Goal: Information Seeking & Learning: Learn about a topic

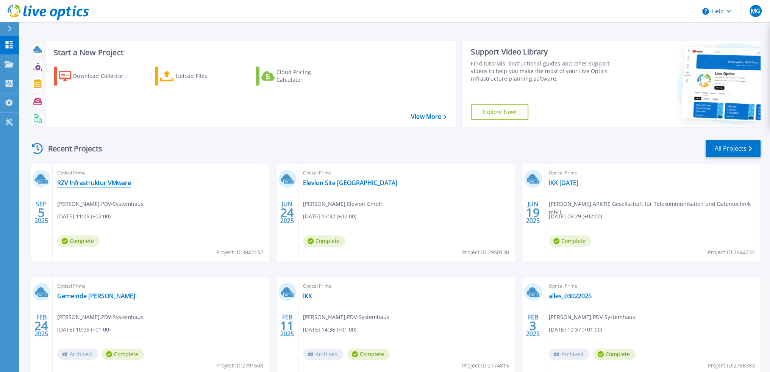
click at [112, 183] on link "RZV Infrastruktur VMware" at bounding box center [94, 183] width 74 height 8
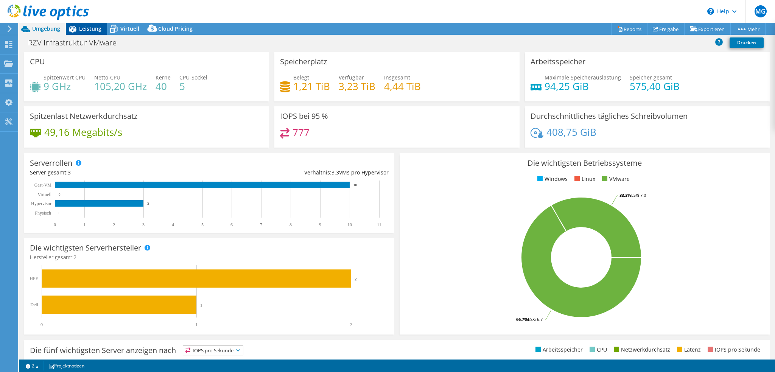
click at [85, 28] on span "Leistung" at bounding box center [90, 28] width 22 height 7
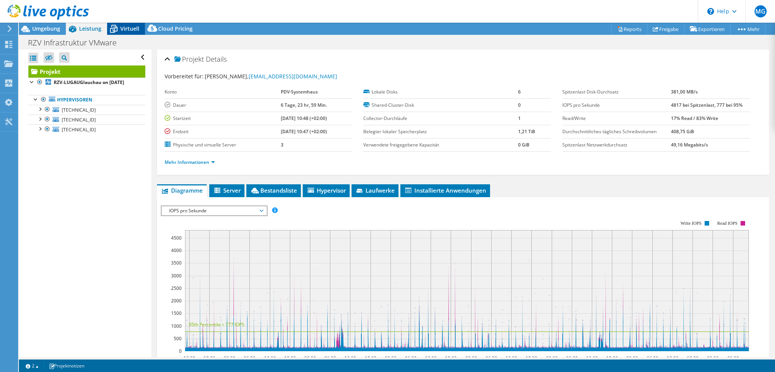
click at [129, 31] on span "Virtuell" at bounding box center [129, 28] width 19 height 7
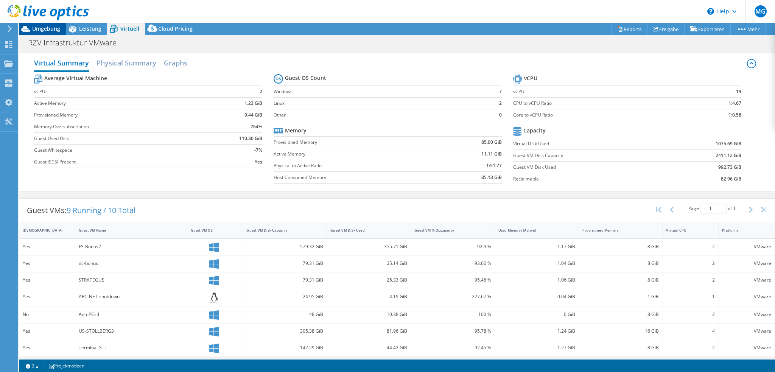
click at [50, 29] on span "Umgebung" at bounding box center [46, 28] width 28 height 7
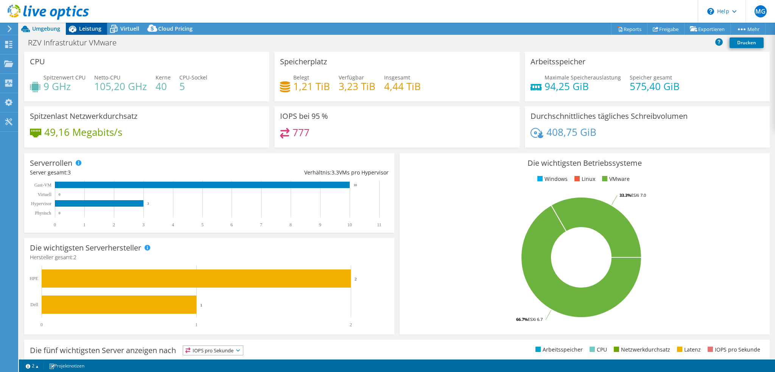
click at [90, 31] on span "Leistung" at bounding box center [90, 28] width 22 height 7
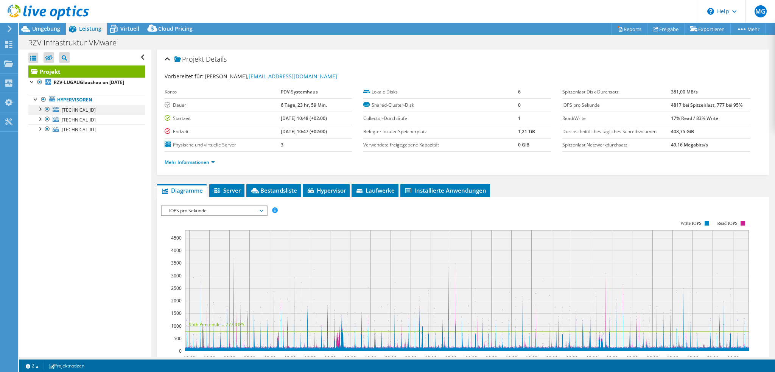
click at [41, 109] on div at bounding box center [40, 109] width 8 height 8
click at [40, 148] on div at bounding box center [40, 149] width 8 height 8
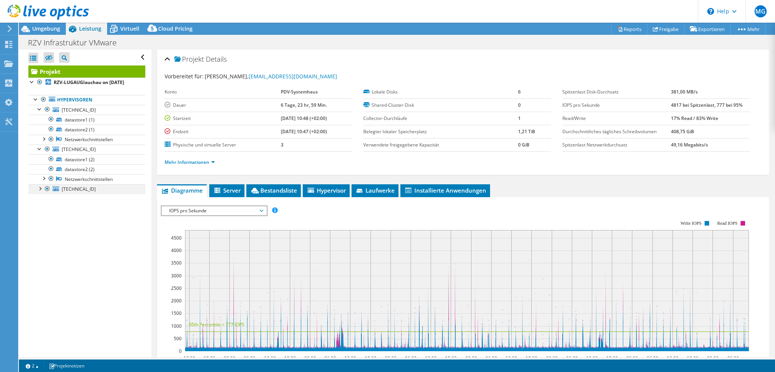
click at [39, 186] on div at bounding box center [40, 188] width 8 height 8
click at [78, 198] on link "datastore1" at bounding box center [86, 199] width 117 height 10
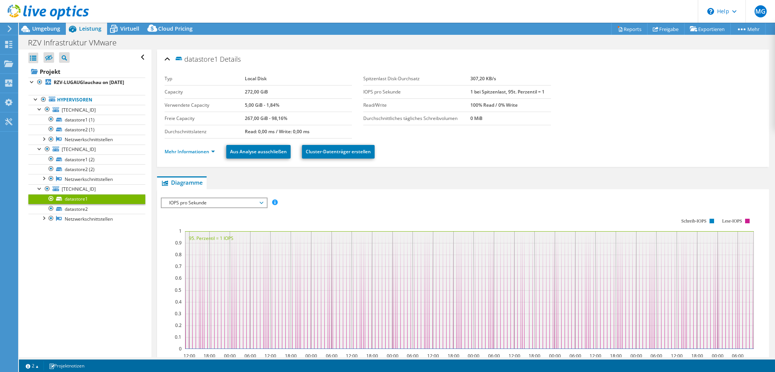
drag, startPoint x: 241, startPoint y: 77, endPoint x: 259, endPoint y: 75, distance: 17.9
click at [259, 75] on tr "Typ Local Disk" at bounding box center [259, 78] width 188 height 13
drag, startPoint x: 244, startPoint y: 92, endPoint x: 265, endPoint y: 92, distance: 20.8
click at [265, 92] on b "272,00 GiB" at bounding box center [256, 92] width 23 height 6
click at [83, 159] on link "datastore1 (2)" at bounding box center [86, 159] width 117 height 10
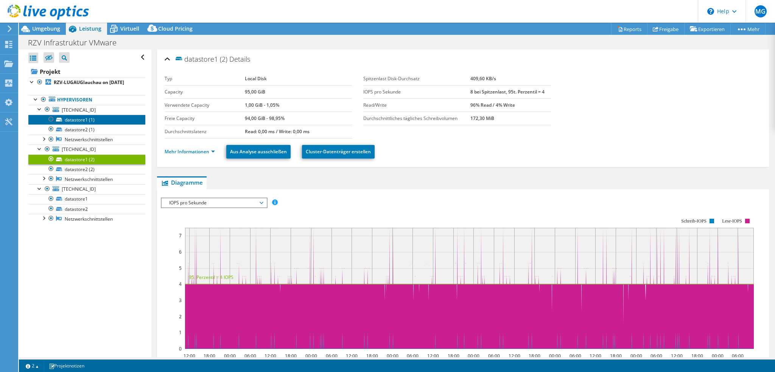
click at [87, 120] on link "datastore1 (1)" at bounding box center [86, 120] width 117 height 10
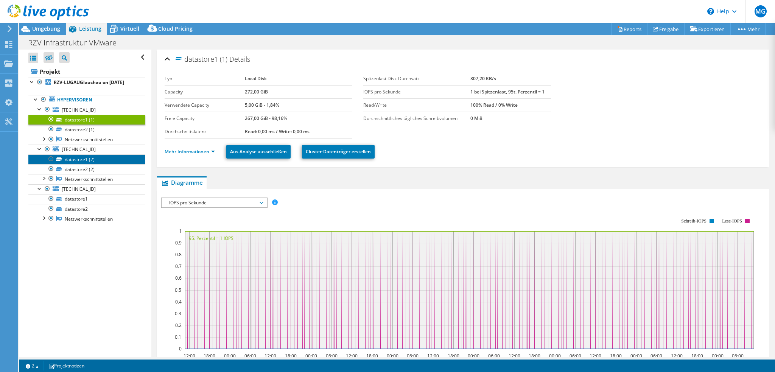
click at [85, 159] on link "datastore1 (2)" at bounding box center [86, 159] width 117 height 10
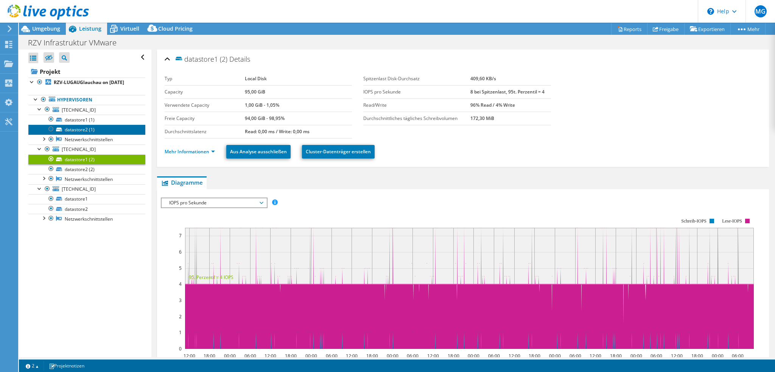
click at [80, 130] on link "datastore2 (1)" at bounding box center [86, 130] width 117 height 10
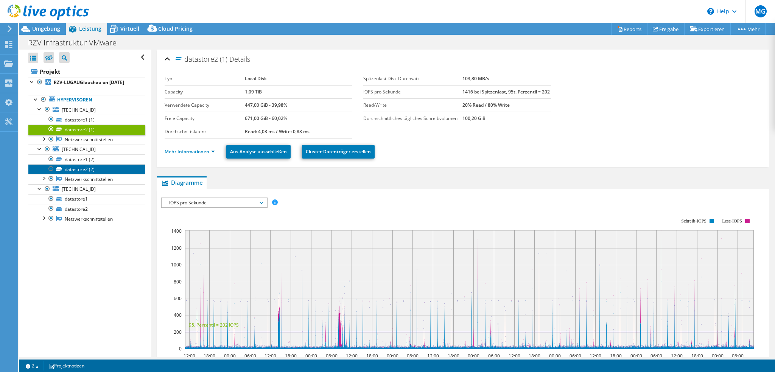
click at [84, 169] on link "datastore2 (2)" at bounding box center [86, 169] width 117 height 10
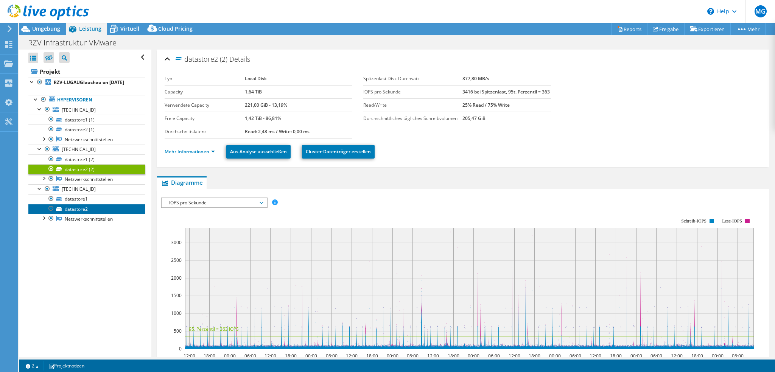
click at [84, 208] on link "datastore2" at bounding box center [86, 209] width 117 height 10
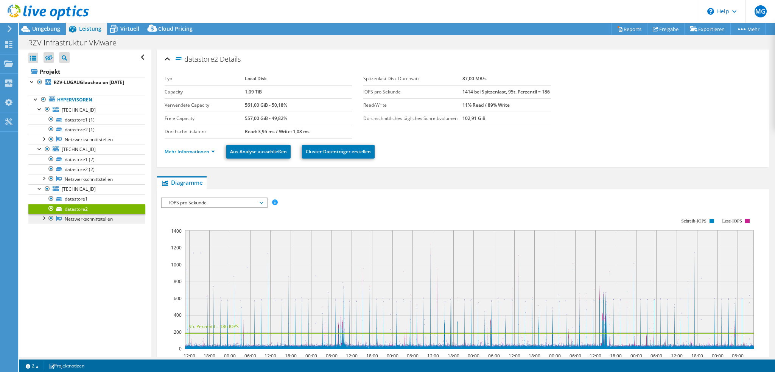
click at [80, 218] on link "Netzwerkschnittstellen" at bounding box center [86, 219] width 117 height 10
click at [201, 153] on link "Mehr Informationen" at bounding box center [190, 151] width 50 height 6
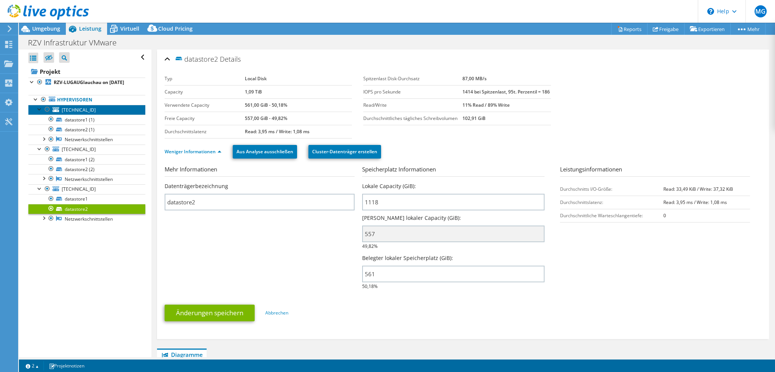
click at [86, 107] on span "[TECHNICAL_ID]" at bounding box center [79, 110] width 34 height 6
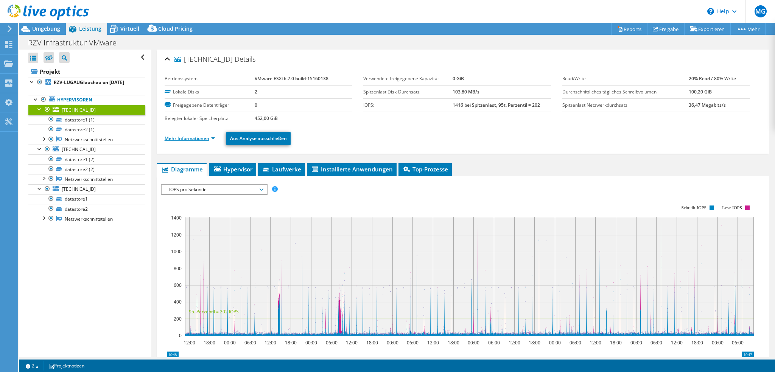
click at [192, 137] on link "Mehr Informationen" at bounding box center [190, 138] width 50 height 6
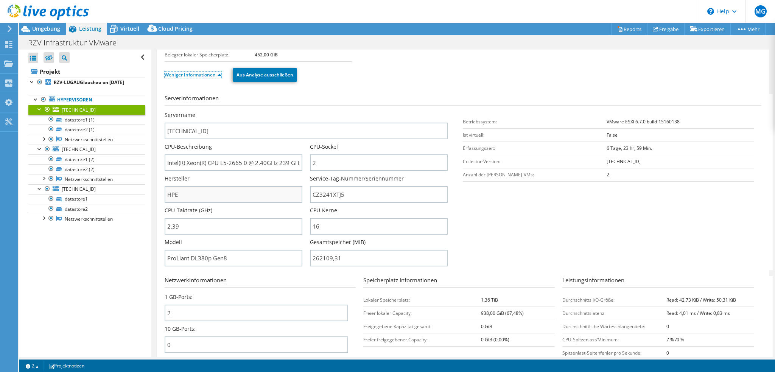
scroll to position [76, 0]
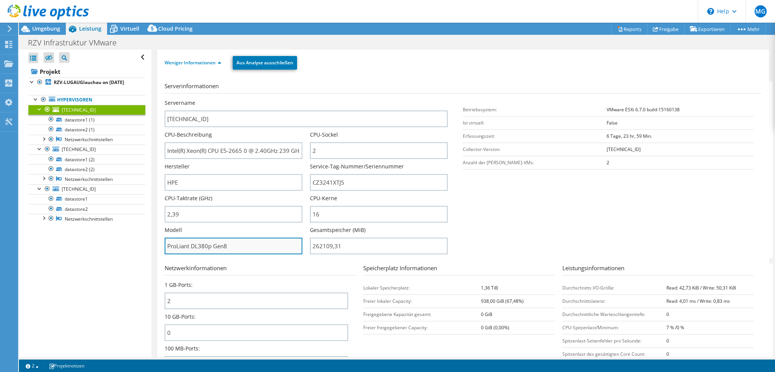
drag, startPoint x: 233, startPoint y: 245, endPoint x: 195, endPoint y: 245, distance: 38.6
click at [195, 245] on input "ProLiant DL380p Gen8" at bounding box center [234, 246] width 138 height 17
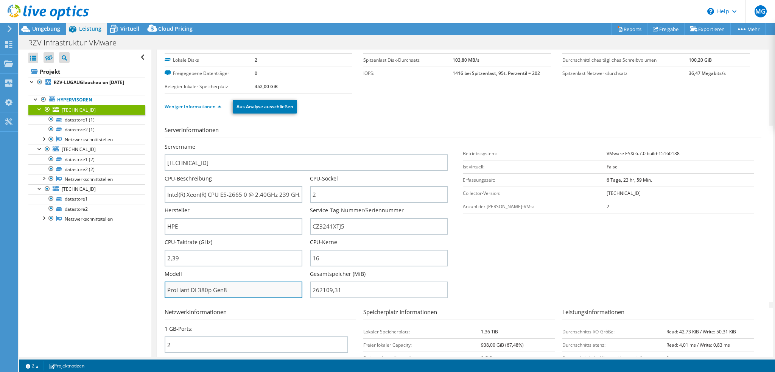
scroll to position [0, 0]
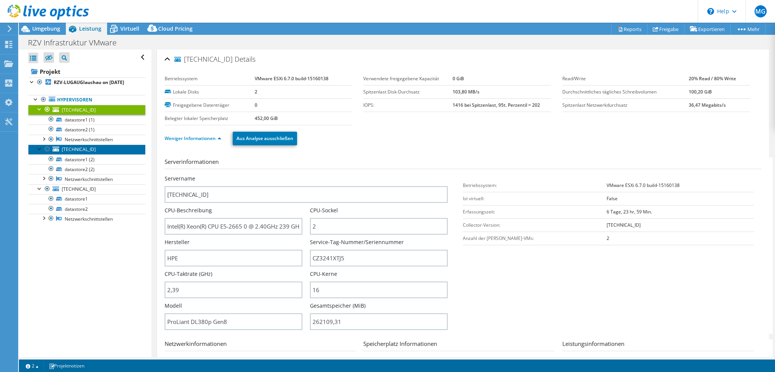
click at [94, 152] on link "[TECHNICAL_ID]" at bounding box center [86, 150] width 117 height 10
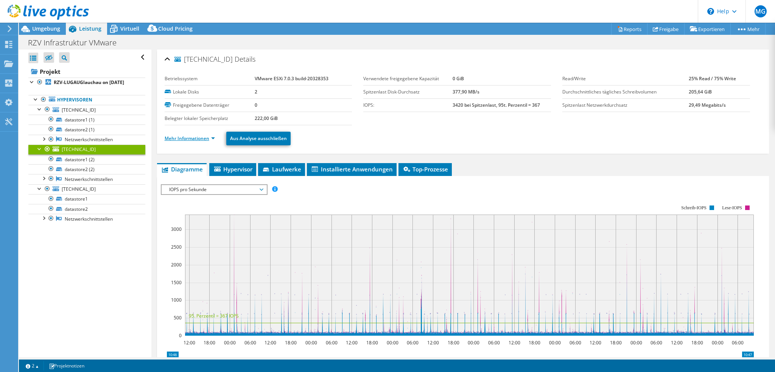
click at [195, 138] on link "Mehr Informationen" at bounding box center [190, 138] width 50 height 6
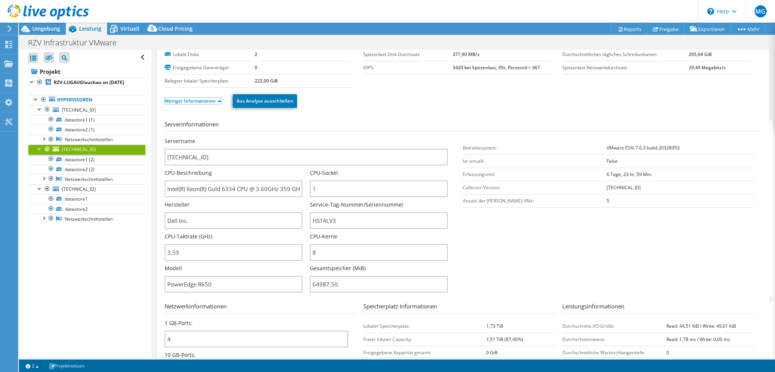
scroll to position [38, 0]
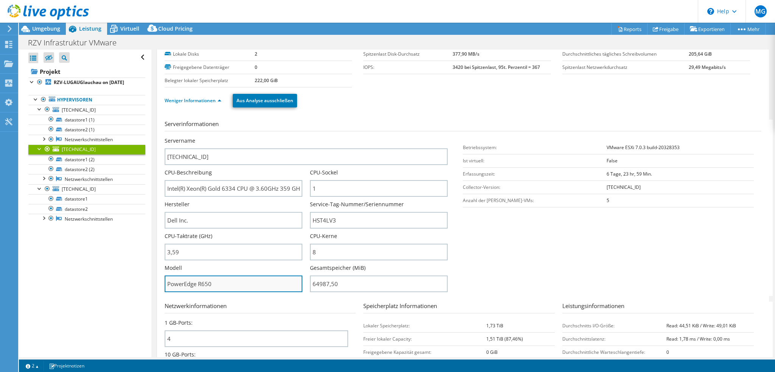
click at [222, 281] on input "PowerEdge R650" at bounding box center [234, 284] width 138 height 17
drag, startPoint x: 221, startPoint y: 281, endPoint x: 183, endPoint y: 281, distance: 38.2
click at [183, 281] on input "PowerEdge R650" at bounding box center [234, 284] width 138 height 17
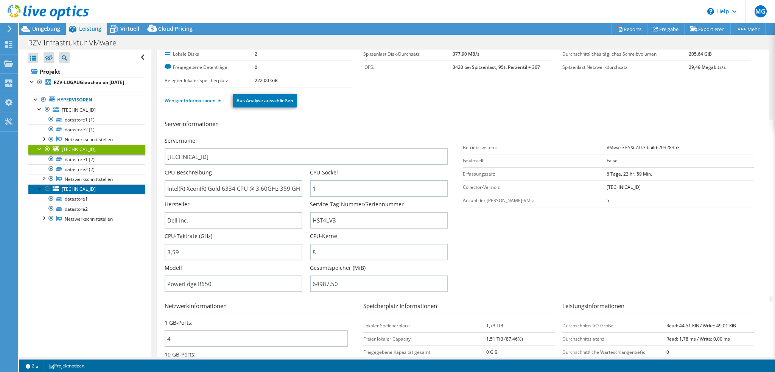
click at [101, 191] on link "[TECHNICAL_ID]" at bounding box center [86, 189] width 117 height 10
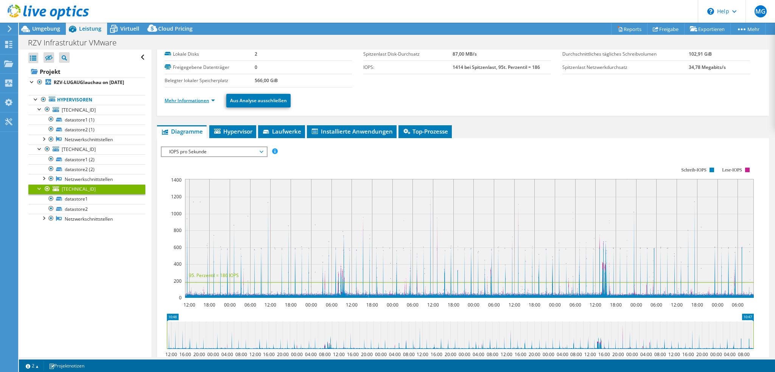
click at [191, 100] on link "Mehr Informationen" at bounding box center [190, 100] width 50 height 6
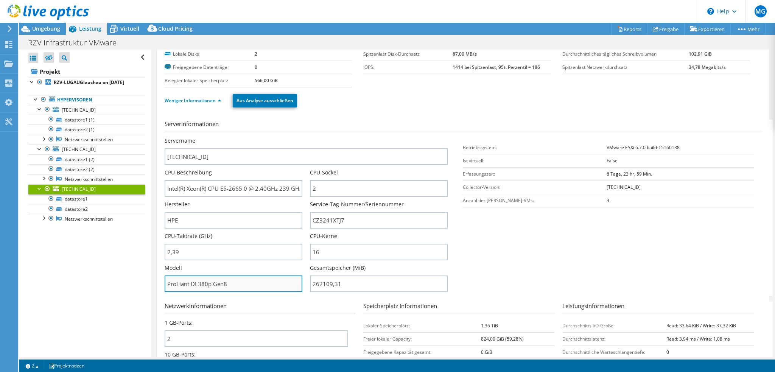
drag, startPoint x: 240, startPoint y: 279, endPoint x: 172, endPoint y: 280, distance: 67.4
click at [172, 280] on input "ProLiant DL380p Gen8" at bounding box center [234, 284] width 138 height 17
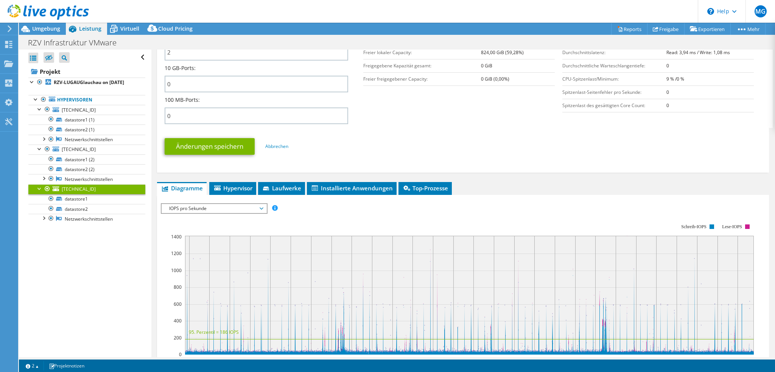
scroll to position [265, 0]
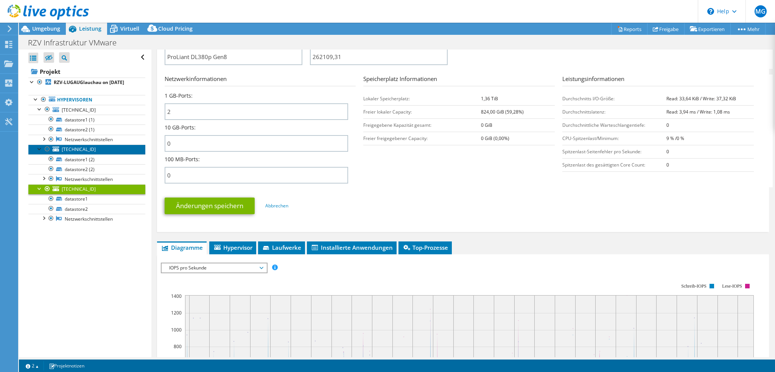
click at [101, 150] on link "[TECHNICAL_ID]" at bounding box center [86, 150] width 117 height 10
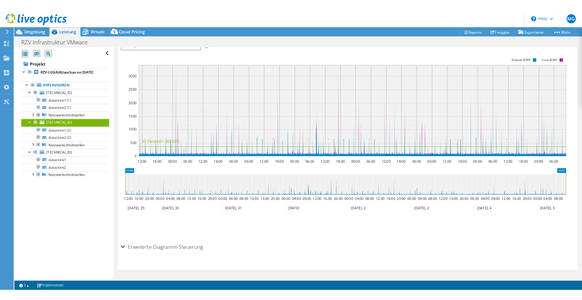
scroll to position [0, 0]
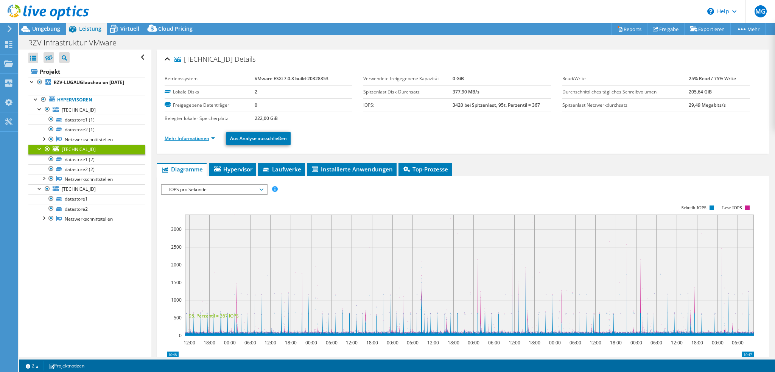
click at [201, 137] on link "Mehr Informationen" at bounding box center [190, 138] width 50 height 6
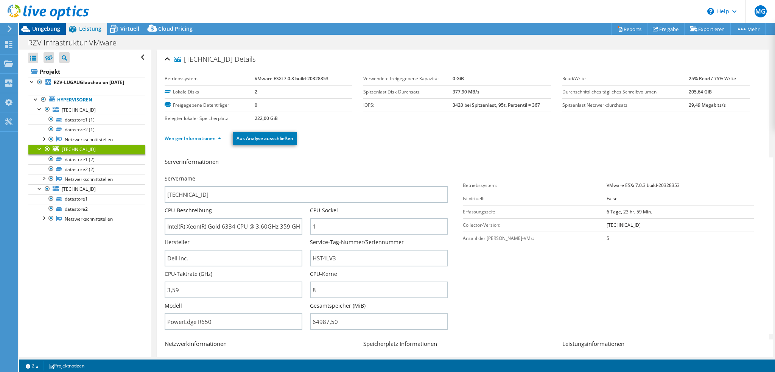
click at [51, 30] on span "Umgebung" at bounding box center [46, 28] width 28 height 7
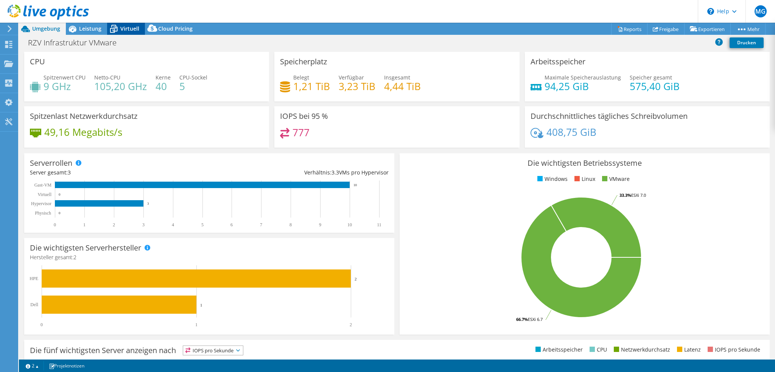
click at [129, 28] on span "Virtuell" at bounding box center [129, 28] width 19 height 7
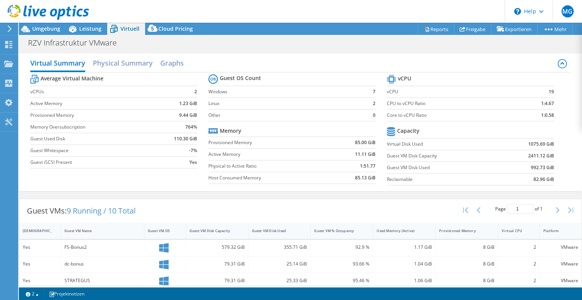
click at [40, 24] on div at bounding box center [44, 12] width 89 height 25
click at [44, 27] on span "Umgebung" at bounding box center [46, 28] width 28 height 7
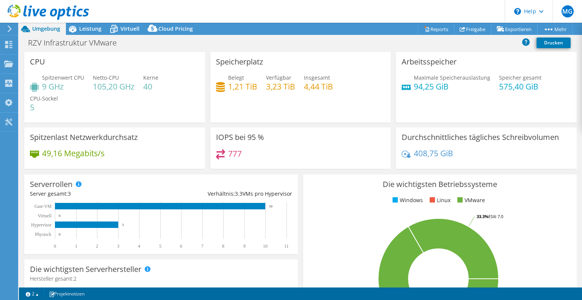
click at [530, 218] on rect at bounding box center [438, 278] width 259 height 133
click at [86, 25] on span "Leistung" at bounding box center [90, 28] width 22 height 7
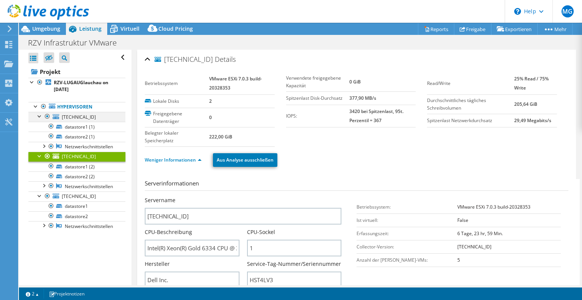
click at [39, 115] on div at bounding box center [40, 116] width 8 height 8
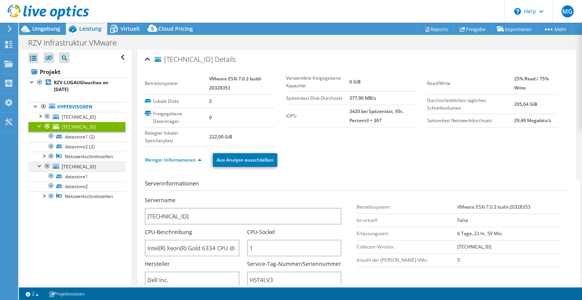
click at [38, 165] on div at bounding box center [40, 165] width 8 height 8
click at [38, 125] on div at bounding box center [40, 126] width 8 height 8
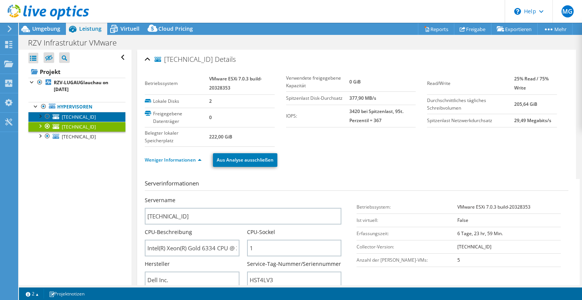
click at [83, 117] on span "[TECHNICAL_ID]" at bounding box center [79, 117] width 34 height 6
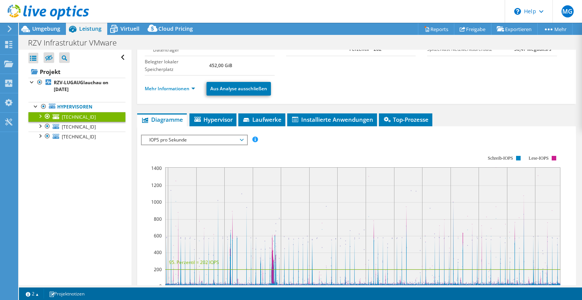
scroll to position [96, 0]
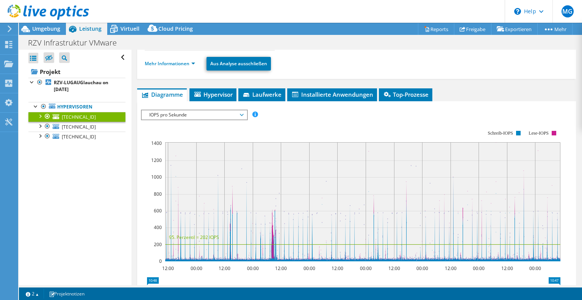
click at [242, 115] on span "IOPS pro Sekunde" at bounding box center [193, 114] width 97 height 9
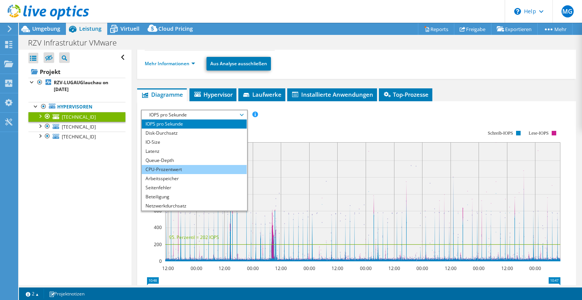
click at [190, 169] on li "CPU-Prozentwert" at bounding box center [194, 169] width 105 height 9
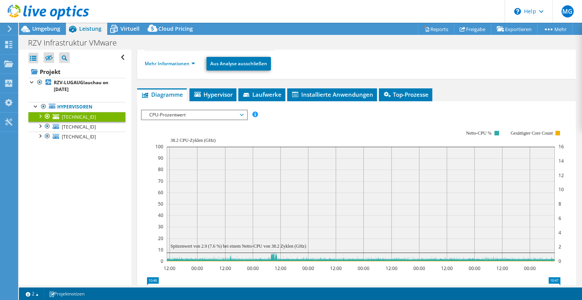
scroll to position [120, 0]
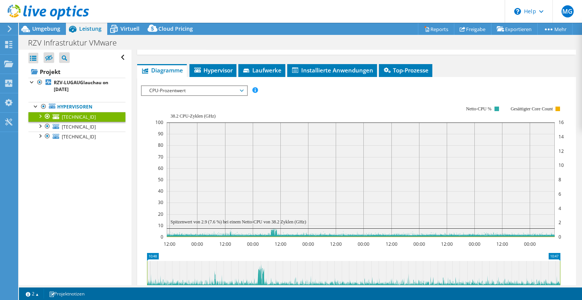
click at [241, 92] on span "CPU-Prozentwert" at bounding box center [193, 90] width 97 height 9
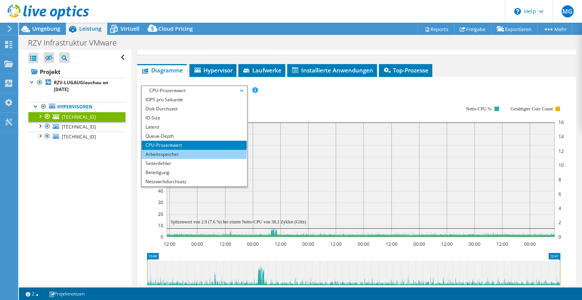
click at [182, 152] on li "Arbeitsspeicher" at bounding box center [194, 154] width 105 height 9
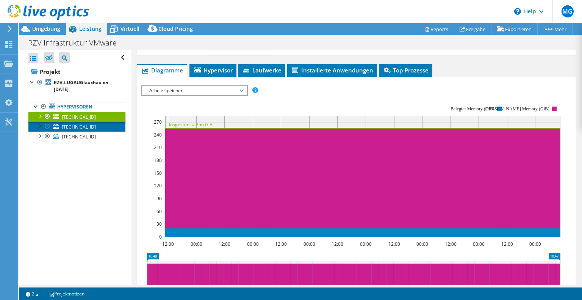
click at [88, 125] on span "[TECHNICAL_ID]" at bounding box center [79, 126] width 34 height 6
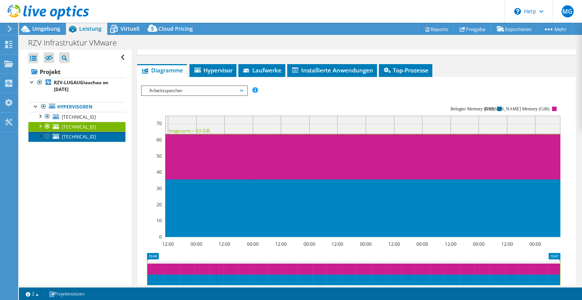
click at [86, 135] on span "[TECHNICAL_ID]" at bounding box center [79, 136] width 34 height 6
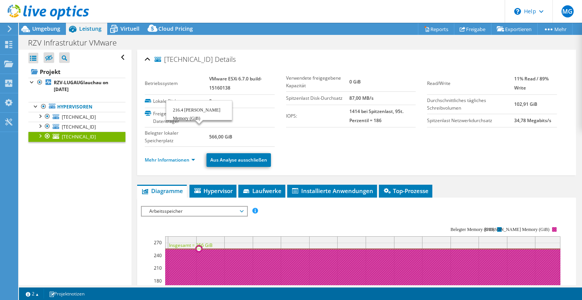
select select "USD"
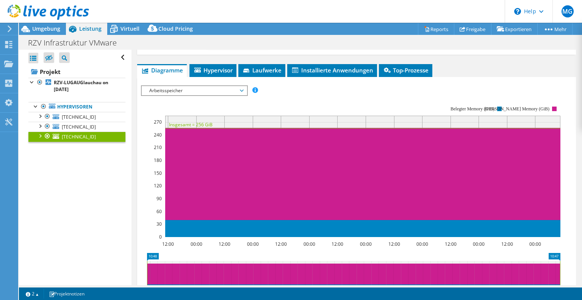
click at [240, 91] on span "Arbeitsspeicher" at bounding box center [193, 90] width 97 height 9
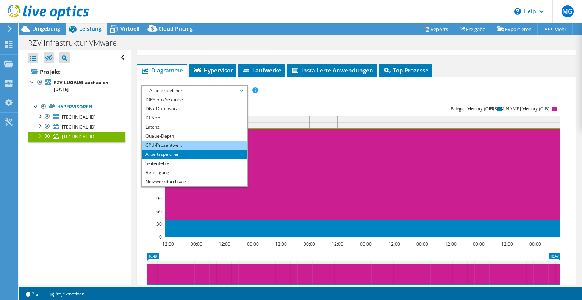
click at [198, 144] on li "CPU-Prozentwert" at bounding box center [194, 144] width 105 height 9
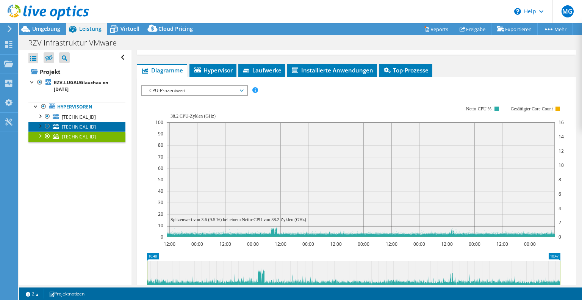
click at [89, 127] on span "[TECHNICAL_ID]" at bounding box center [79, 126] width 34 height 6
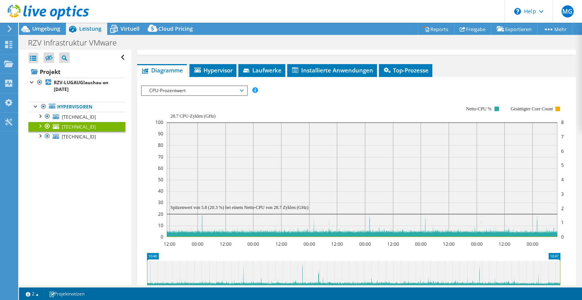
click at [240, 90] on span "CPU-Prozentwert" at bounding box center [193, 90] width 97 height 9
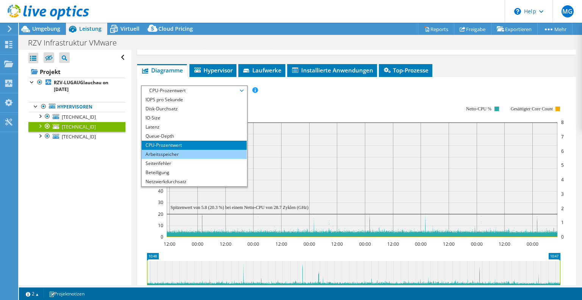
click at [188, 154] on li "Arbeitsspeicher" at bounding box center [194, 154] width 105 height 9
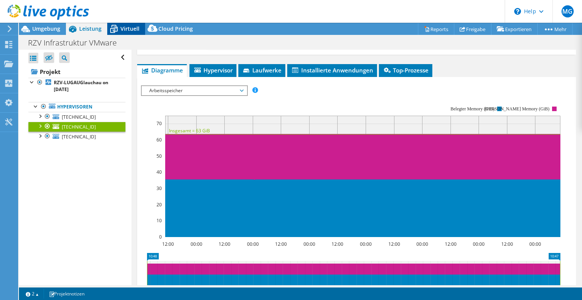
click at [130, 28] on span "Virtuell" at bounding box center [129, 28] width 19 height 7
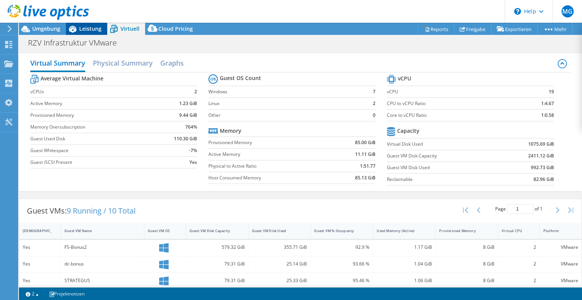
click at [92, 30] on span "Leistung" at bounding box center [90, 28] width 22 height 7
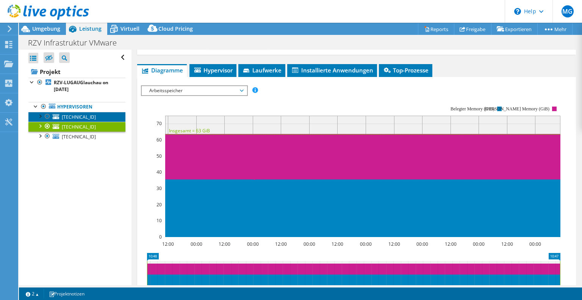
click at [83, 115] on span "[TECHNICAL_ID]" at bounding box center [79, 117] width 34 height 6
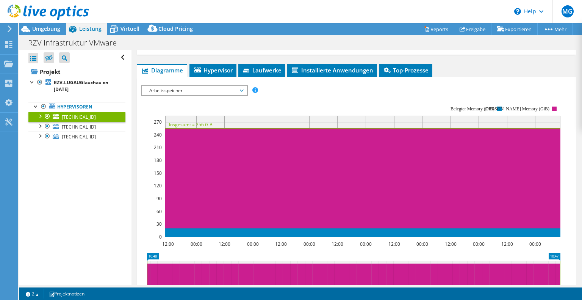
click at [304, 97] on rect at bounding box center [350, 170] width 419 height 151
click at [50, 30] on span "Umgebung" at bounding box center [46, 28] width 28 height 7
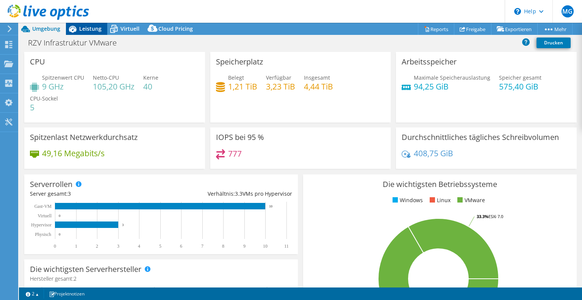
click at [91, 30] on span "Leistung" at bounding box center [90, 28] width 22 height 7
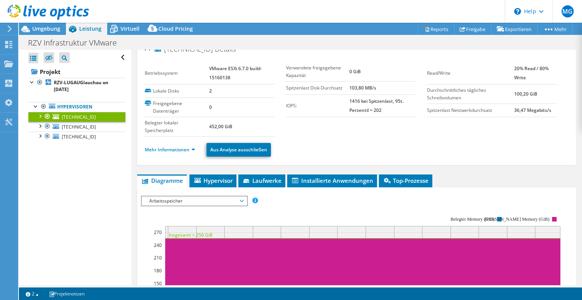
scroll to position [0, 0]
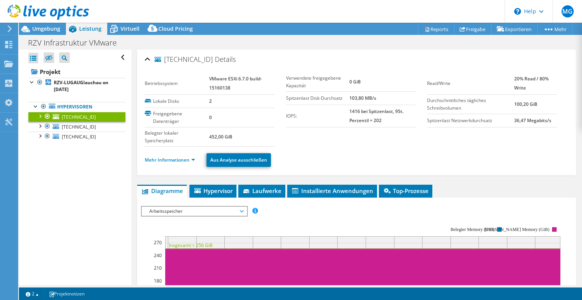
click at [41, 115] on div at bounding box center [40, 116] width 8 height 8
click at [40, 156] on div at bounding box center [40, 155] width 8 height 8
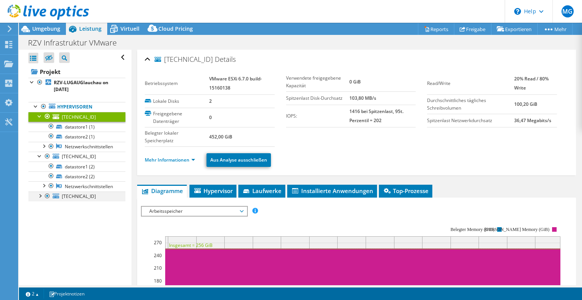
click at [39, 194] on div at bounding box center [40, 195] width 8 height 8
click at [40, 157] on div at bounding box center [40, 155] width 8 height 8
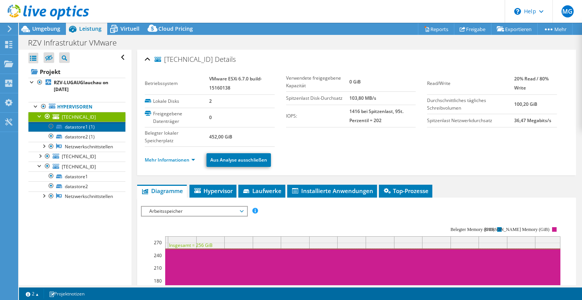
click at [89, 127] on link "datastore1 (1)" at bounding box center [76, 127] width 97 height 10
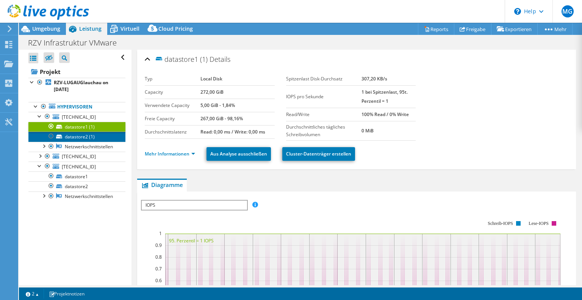
click at [102, 138] on link "datastore2 (1)" at bounding box center [76, 136] width 97 height 10
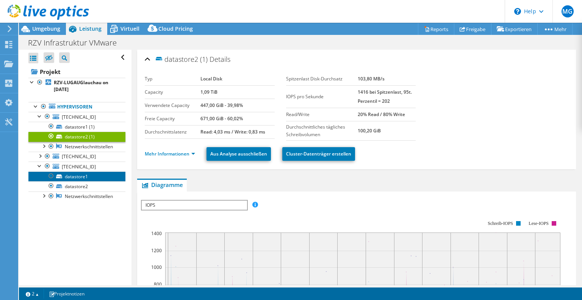
click at [95, 177] on link "datastore1" at bounding box center [76, 176] width 97 height 10
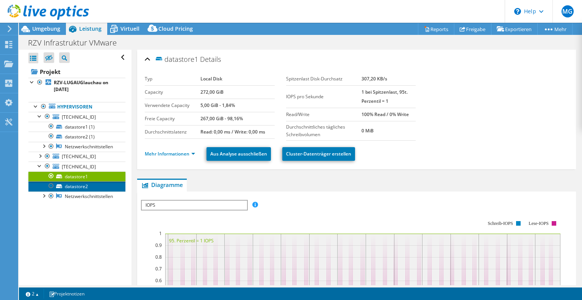
click at [95, 184] on link "datastore2" at bounding box center [76, 186] width 97 height 10
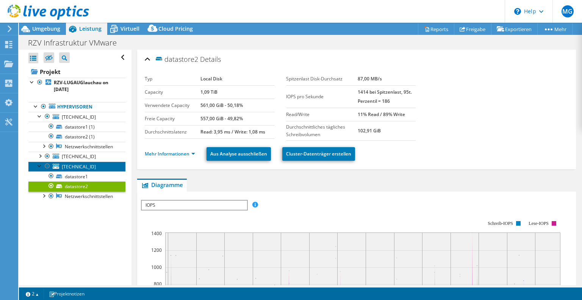
click at [98, 166] on link "[TECHNICAL_ID]" at bounding box center [76, 166] width 97 height 10
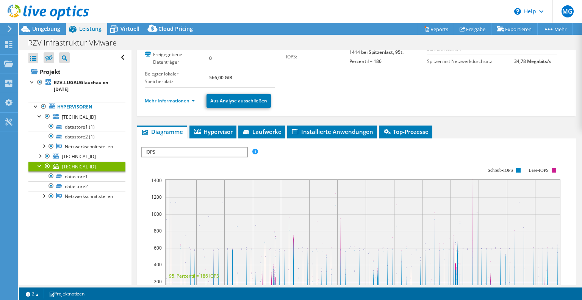
scroll to position [100, 0]
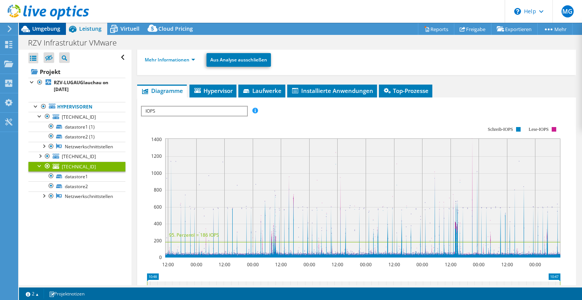
click at [45, 27] on span "Umgebung" at bounding box center [46, 28] width 28 height 7
